Goal: Manage account settings

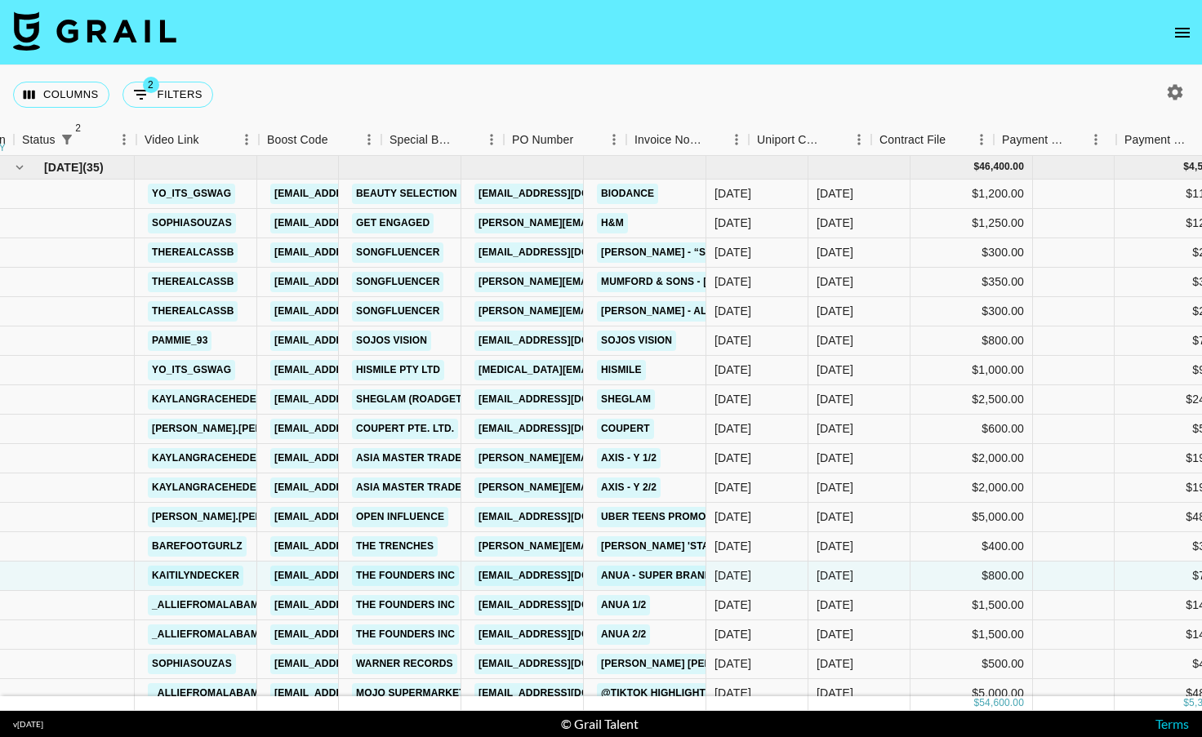
scroll to position [28, 1223]
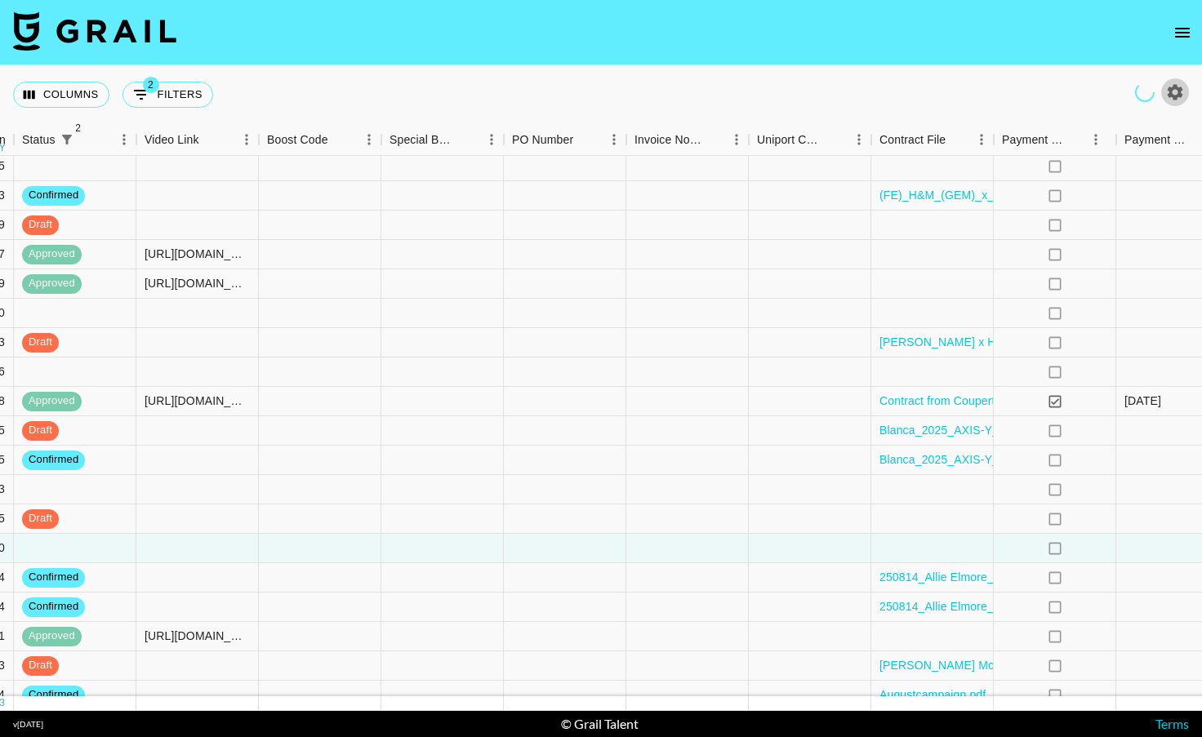
click at [1177, 91] on icon "button" at bounding box center [1175, 92] width 20 height 20
select select "[DATE]"
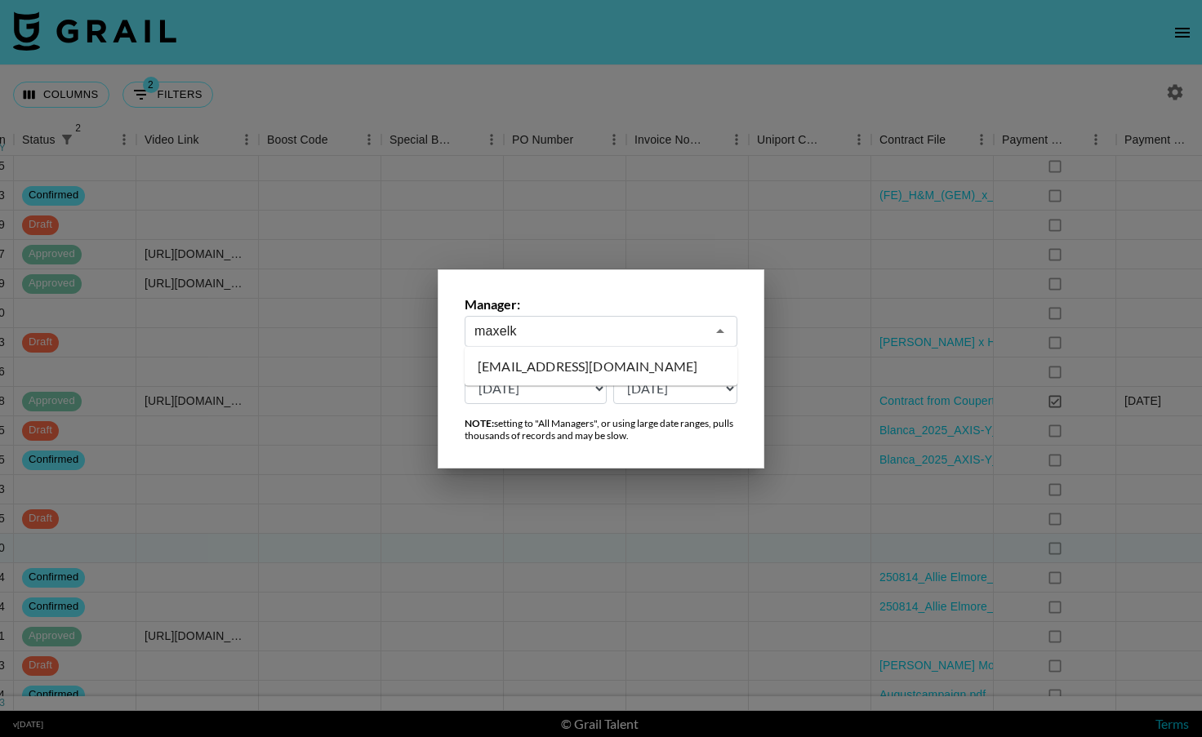
click at [675, 365] on li "[EMAIL_ADDRESS][DOMAIN_NAME]" at bounding box center [601, 367] width 273 height 26
type input "[EMAIL_ADDRESS][DOMAIN_NAME]"
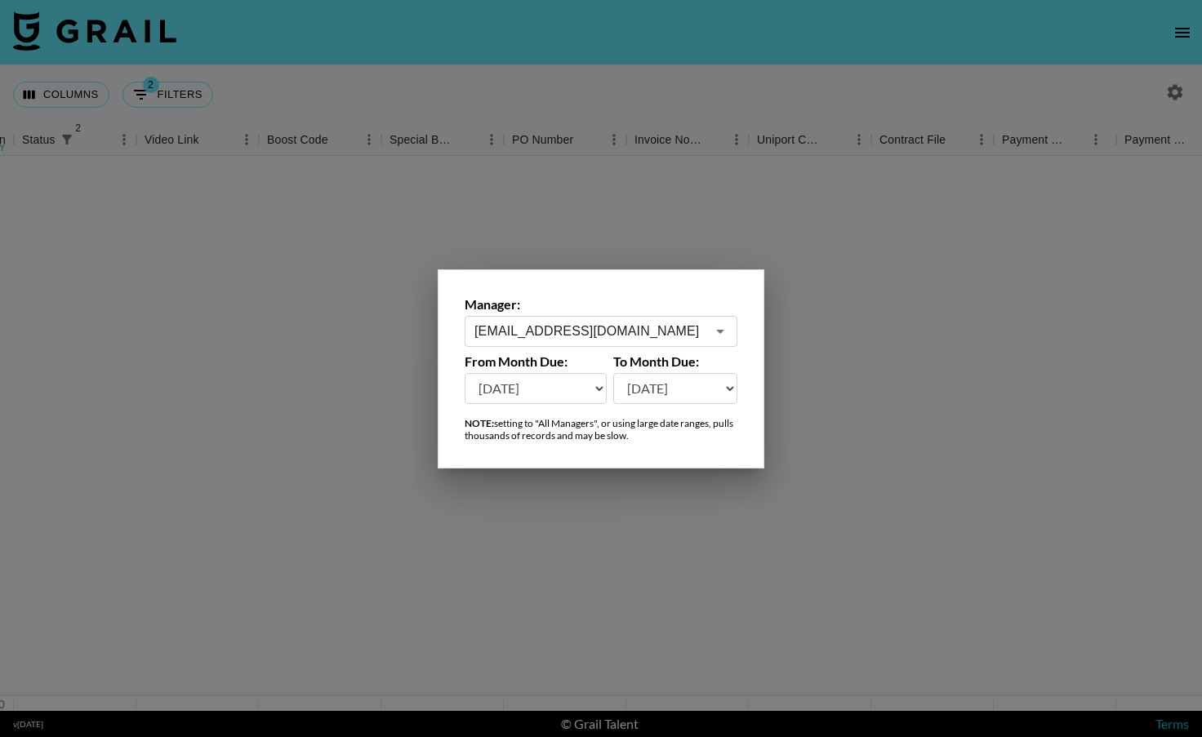
scroll to position [0, 1223]
click at [953, 325] on div at bounding box center [601, 368] width 1202 height 737
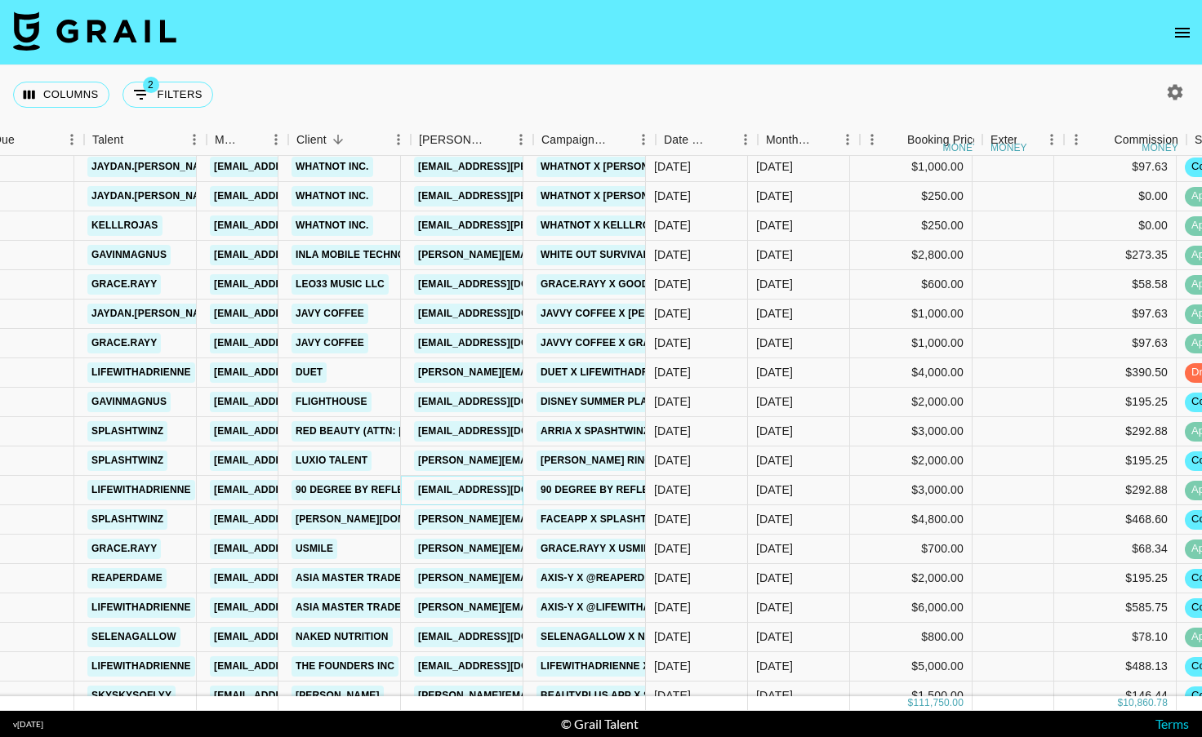
scroll to position [115, 48]
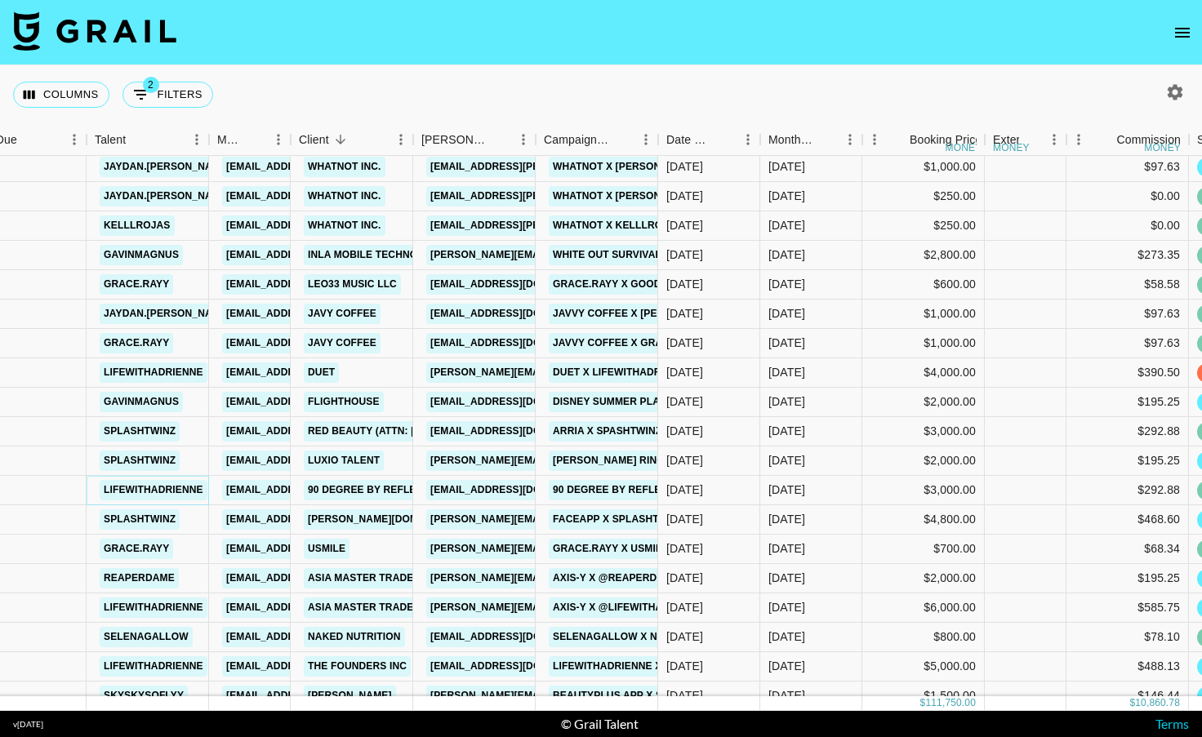
click at [127, 490] on link "lifewithadrienne" at bounding box center [154, 490] width 108 height 20
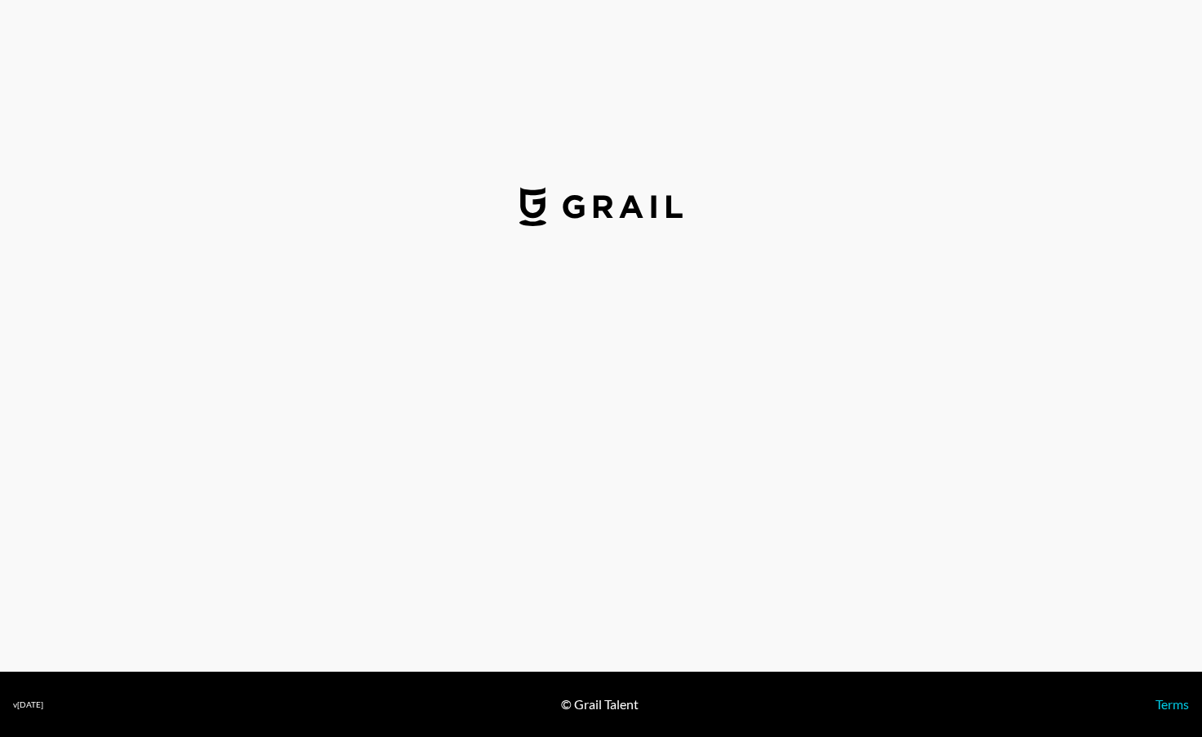
select select "USD"
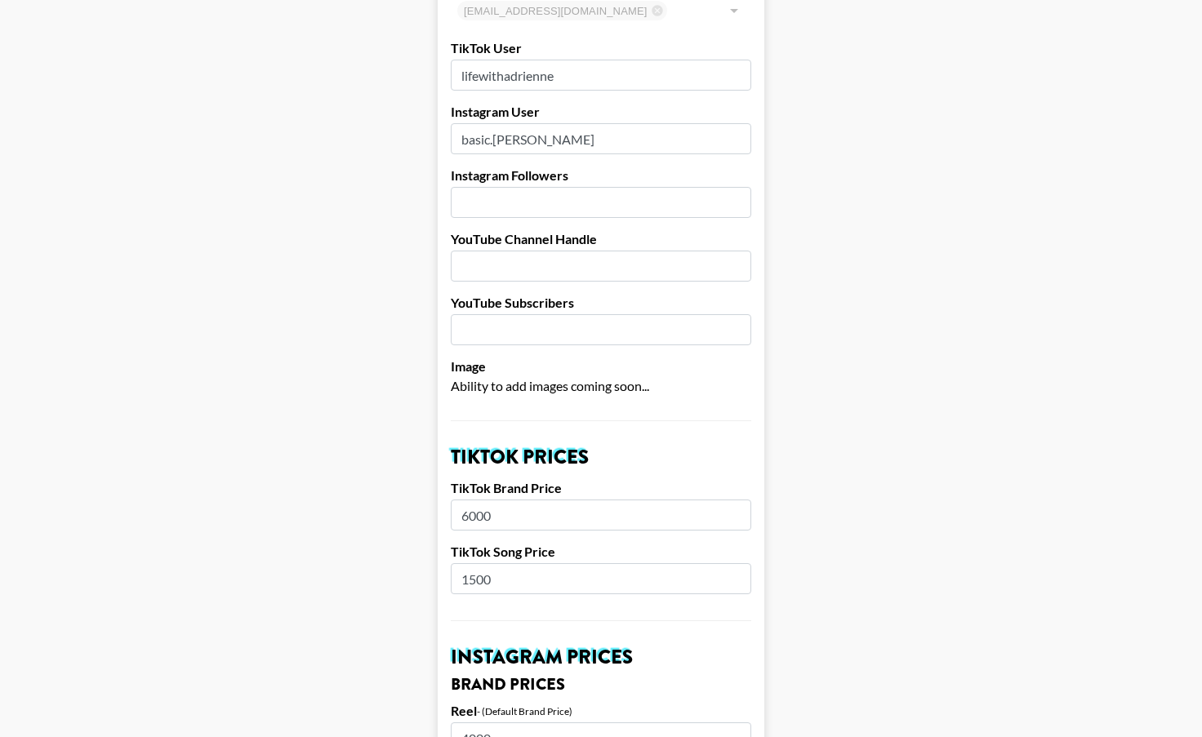
scroll to position [51, 0]
